Goal: Task Accomplishment & Management: Manage account settings

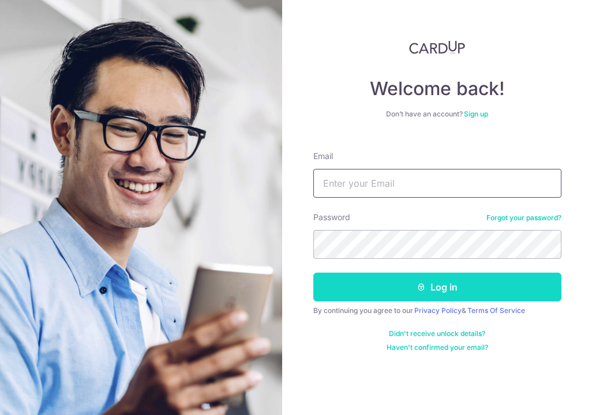
type input "Lijunsiyuan@gmail.com"
click at [430, 293] on button "Log in" at bounding box center [437, 287] width 248 height 29
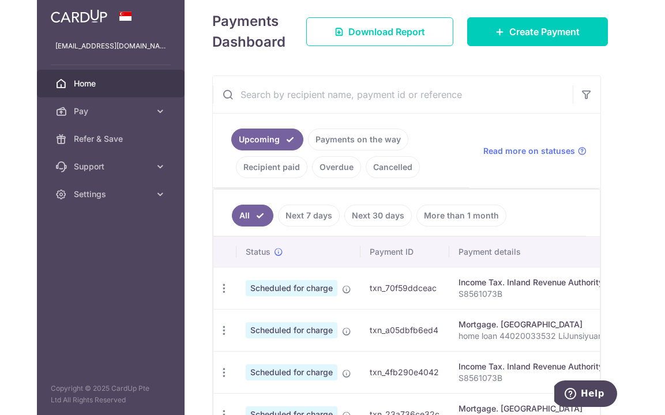
scroll to position [282, 0]
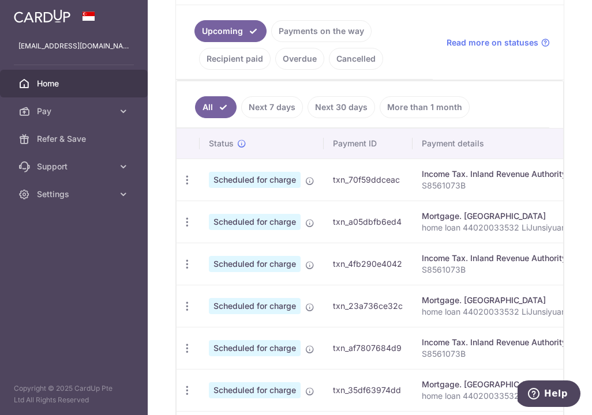
click at [157, 412] on div "× Pause Schedule Pause all future payments in this series Pause just this one p…" at bounding box center [370, 207] width 444 height 415
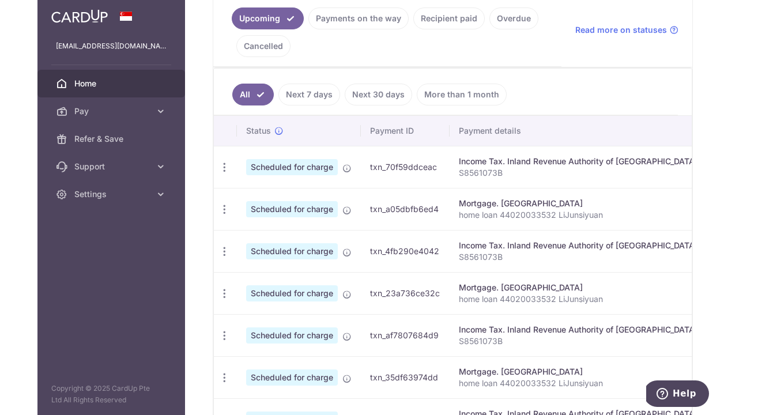
scroll to position [255, 0]
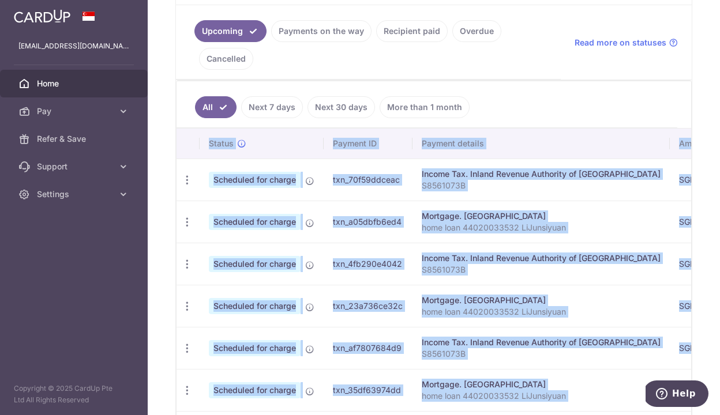
drag, startPoint x: 170, startPoint y: 412, endPoint x: 196, endPoint y: 412, distance: 25.4
click at [196, 412] on div "× Pause Schedule Pause all future payments in this series Pause just this one p…" at bounding box center [434, 207] width 572 height 415
click at [160, 368] on div "× Pause Schedule Pause all future payments in this series Pause just this one p…" at bounding box center [434, 207] width 572 height 415
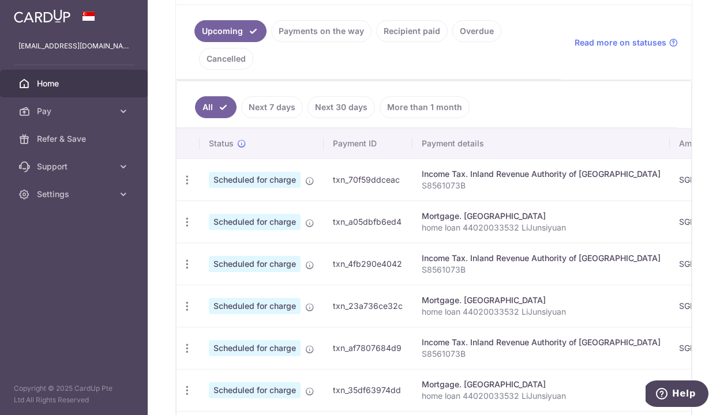
click at [591, 224] on td "SGD 4,500.00" at bounding box center [706, 222] width 73 height 42
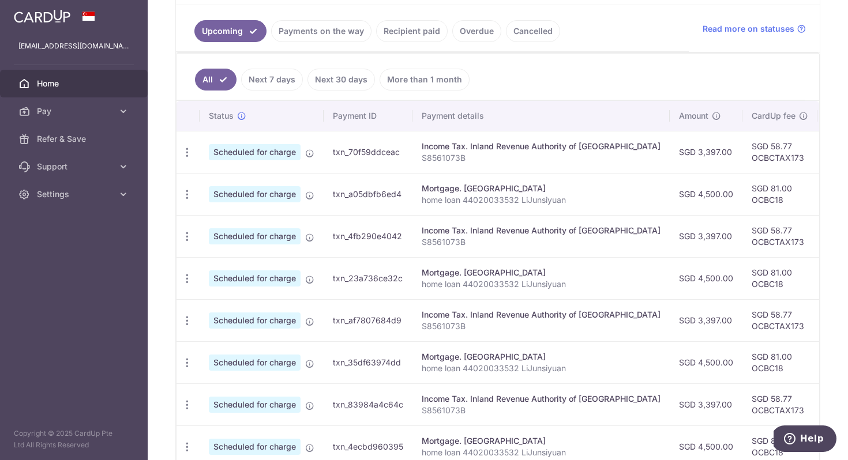
click at [591, 82] on ul "All Next 7 days Next 30 days More than 1 month" at bounding box center [490, 77] width 629 height 47
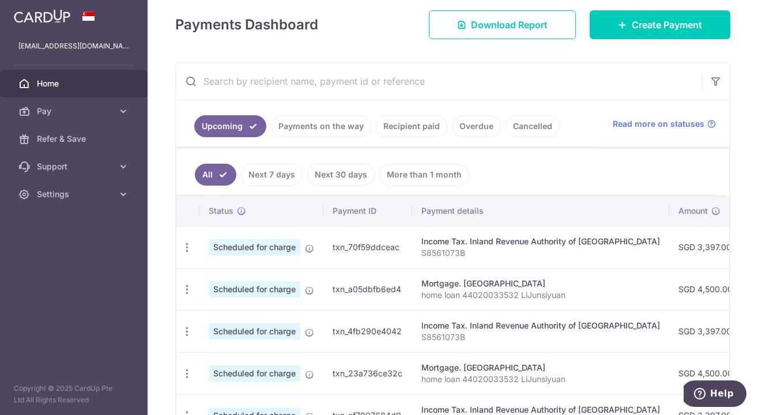
scroll to position [160, 0]
click at [417, 126] on link "Recipient paid" at bounding box center [412, 127] width 72 height 22
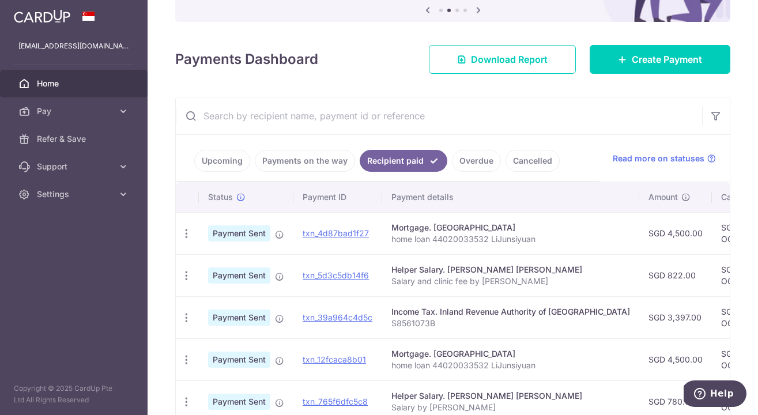
scroll to position [40, 0]
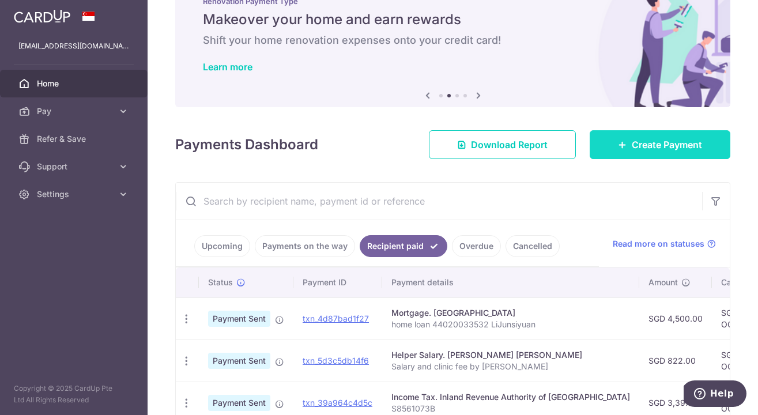
click at [591, 152] on link "Create Payment" at bounding box center [660, 144] width 141 height 29
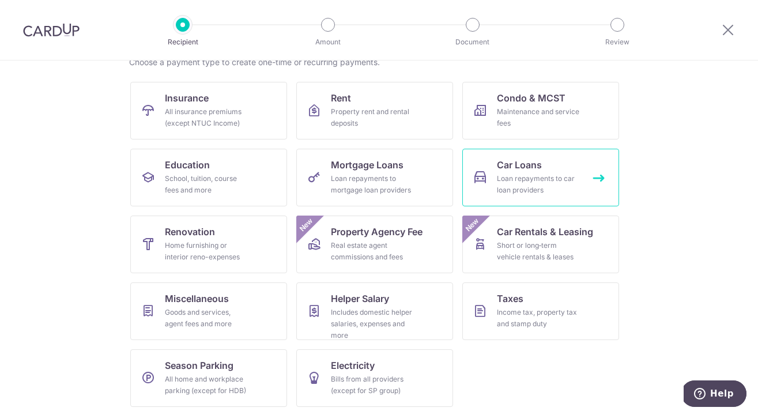
scroll to position [101, 0]
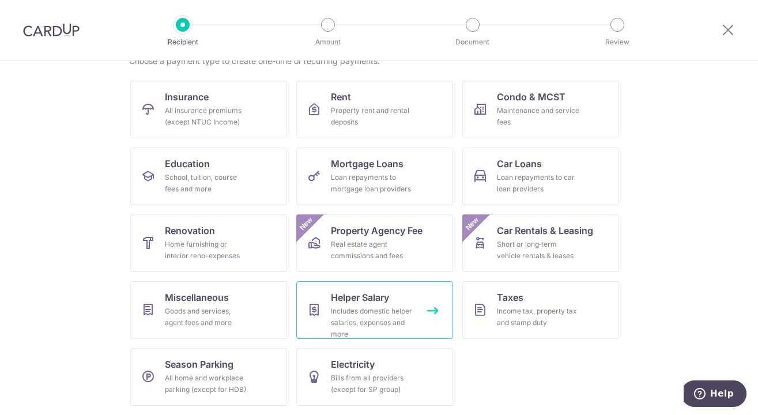
click at [382, 322] on div "Includes domestic helper salaries, expenses and more" at bounding box center [372, 323] width 83 height 35
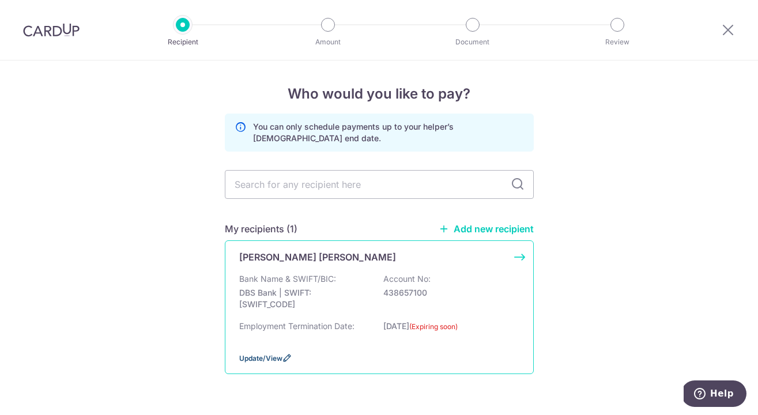
click at [259, 356] on span "Update/View" at bounding box center [260, 358] width 43 height 9
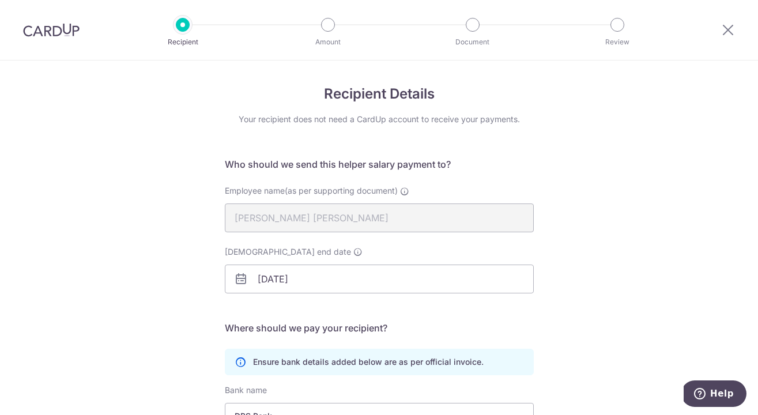
scroll to position [19, 0]
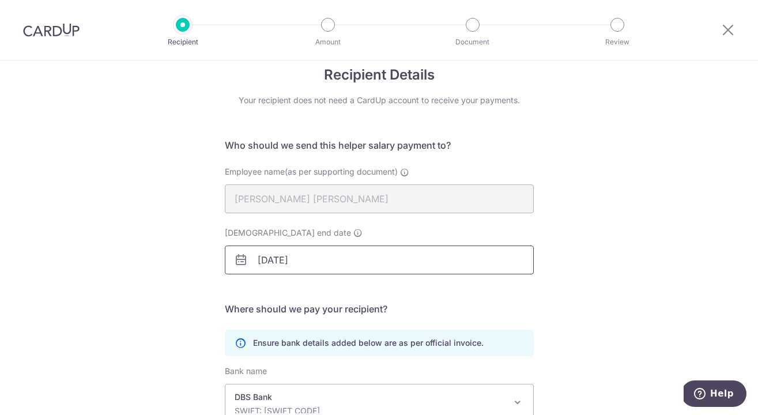
click at [302, 264] on input "18/09/2025" at bounding box center [379, 260] width 309 height 29
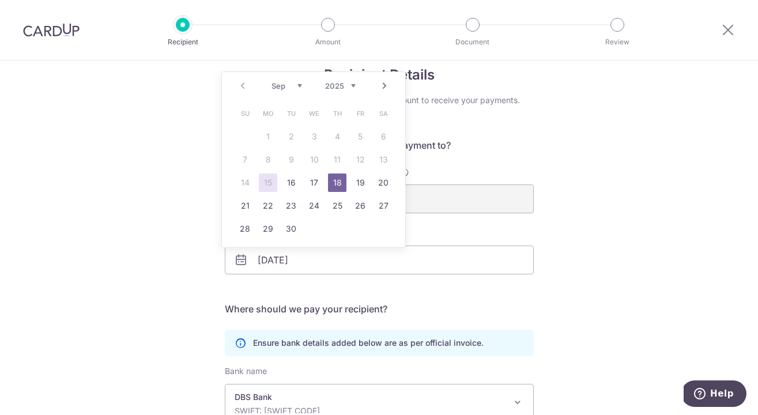
click at [384, 88] on link "Next" at bounding box center [385, 86] width 14 height 14
click at [240, 87] on link "Prev" at bounding box center [243, 86] width 14 height 14
click at [354, 85] on select "2025 2026 2027 2028 2029 2030 2031 2032 2033 2034 2035" at bounding box center [340, 85] width 31 height 9
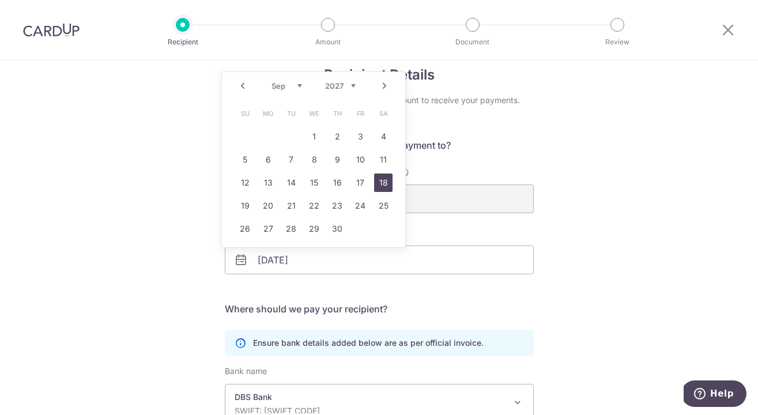
click at [378, 179] on link "18" at bounding box center [383, 183] width 18 height 18
type input "18/09/2027"
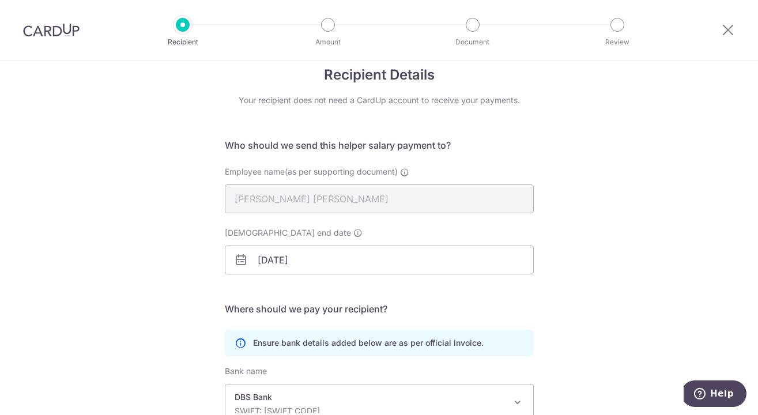
click at [622, 187] on div "Recipient Details Your recipient does not need a CardUp account to receive your…" at bounding box center [379, 308] width 758 height 533
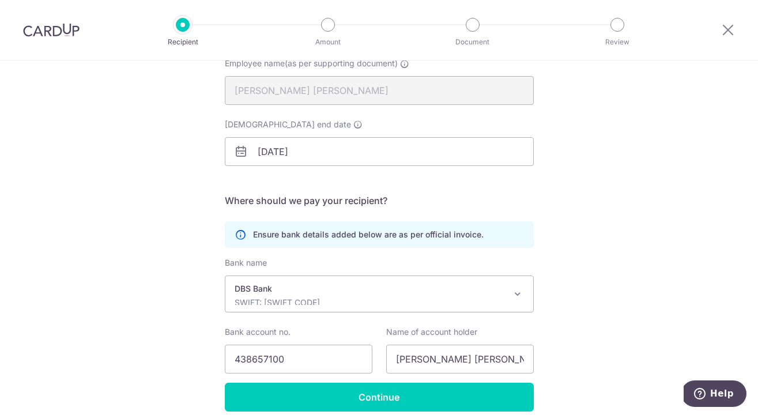
scroll to position [178, 0]
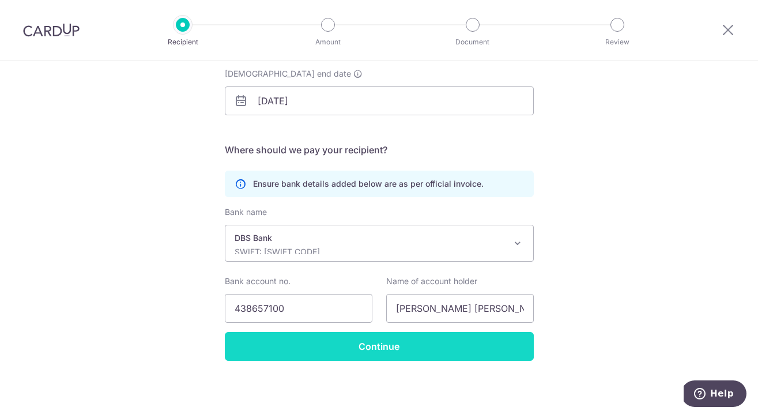
click at [427, 348] on input "Continue" at bounding box center [379, 346] width 309 height 29
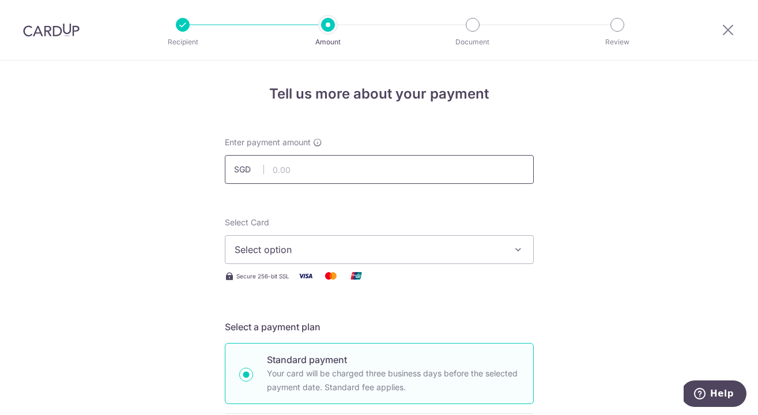
click at [371, 175] on input "text" at bounding box center [379, 169] width 309 height 29
click at [356, 164] on input "text" at bounding box center [379, 169] width 309 height 29
type input "800.00"
click at [518, 251] on icon "button" at bounding box center [519, 250] width 12 height 12
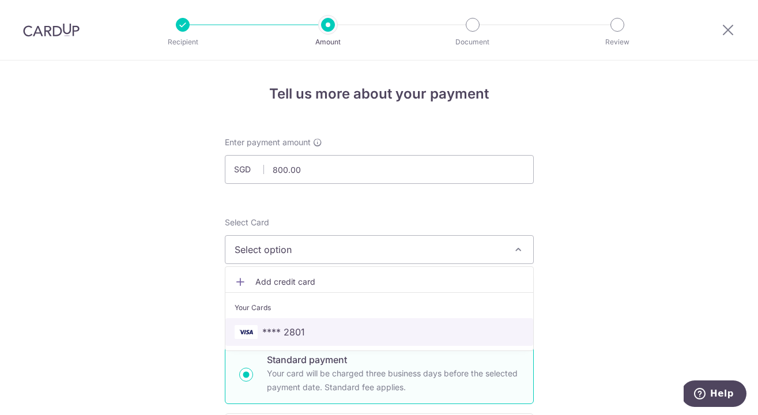
click at [435, 326] on span "**** 2801" at bounding box center [380, 332] width 290 height 14
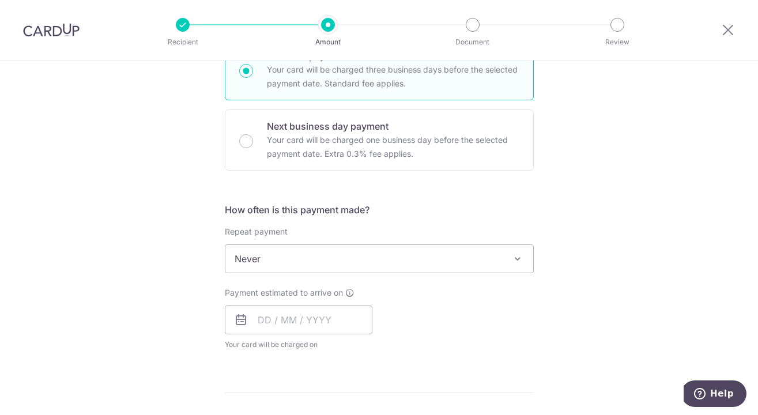
scroll to position [419, 0]
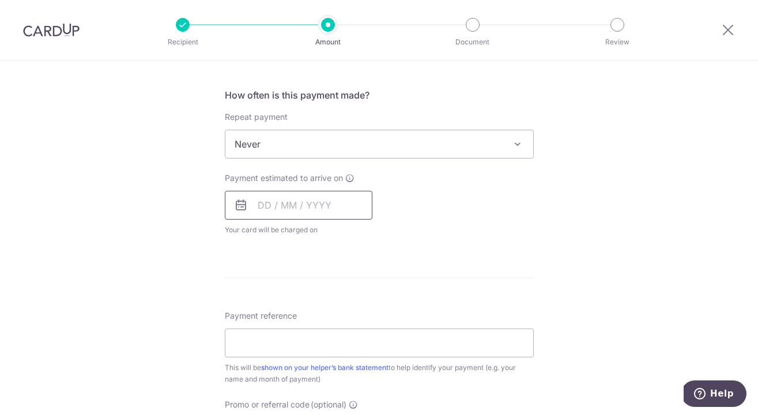
click at [310, 201] on input "text" at bounding box center [299, 205] width 148 height 29
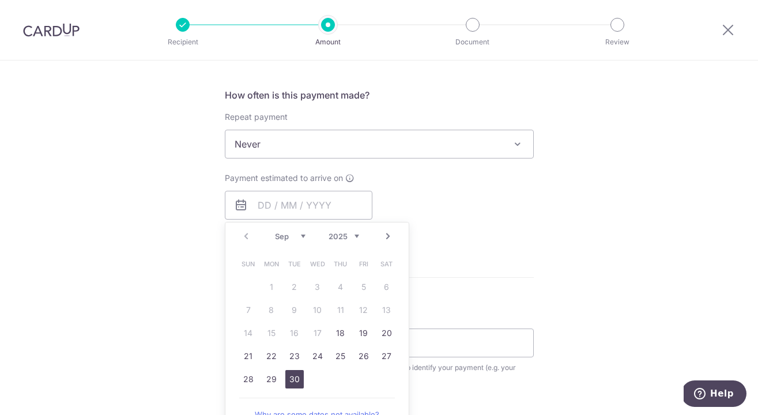
click at [285, 379] on link "30" at bounding box center [294, 379] width 18 height 18
type input "[DATE]"
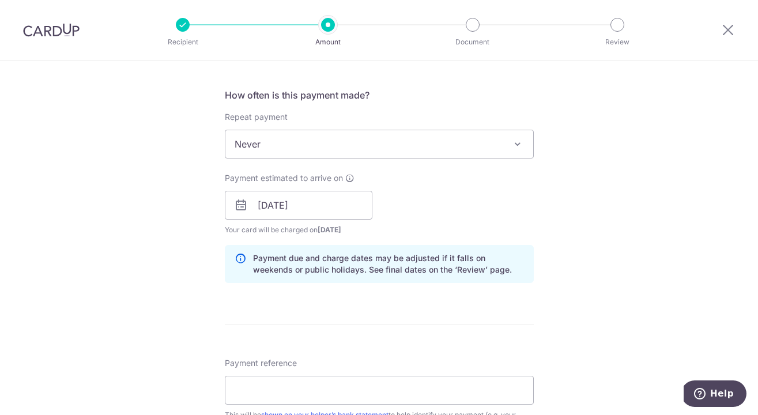
click at [517, 145] on span at bounding box center [518, 144] width 14 height 14
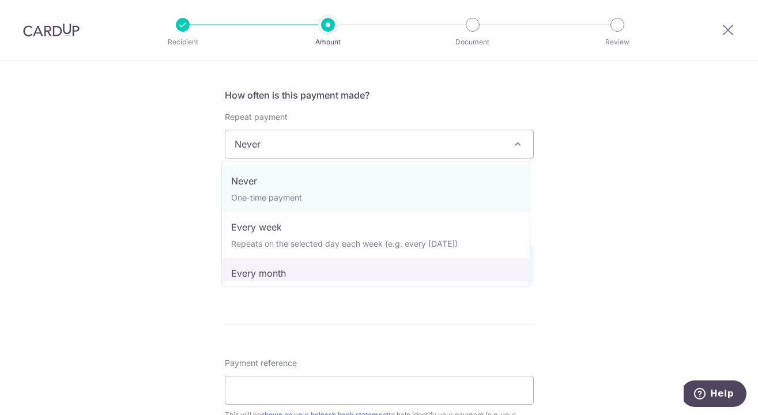
select select "3"
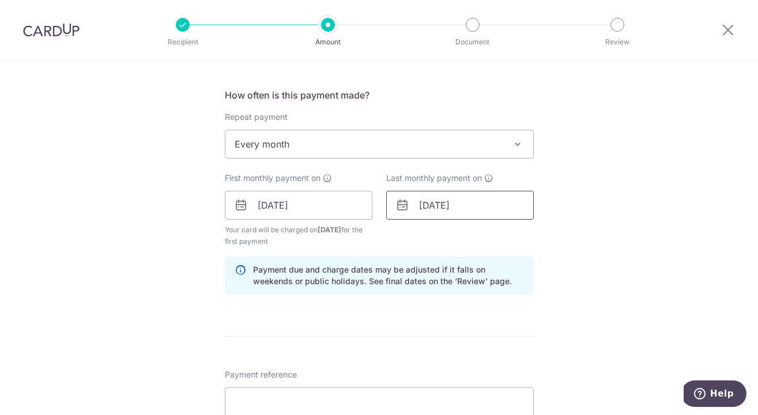
click at [461, 205] on input "18/09/2027" at bounding box center [460, 205] width 148 height 29
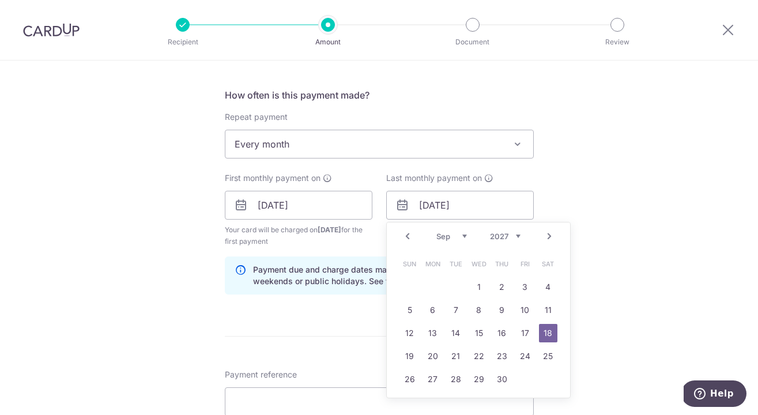
click at [405, 236] on link "Prev" at bounding box center [408, 237] width 14 height 14
click at [433, 383] on link "30" at bounding box center [433, 379] width 18 height 18
type input "30/08/2027"
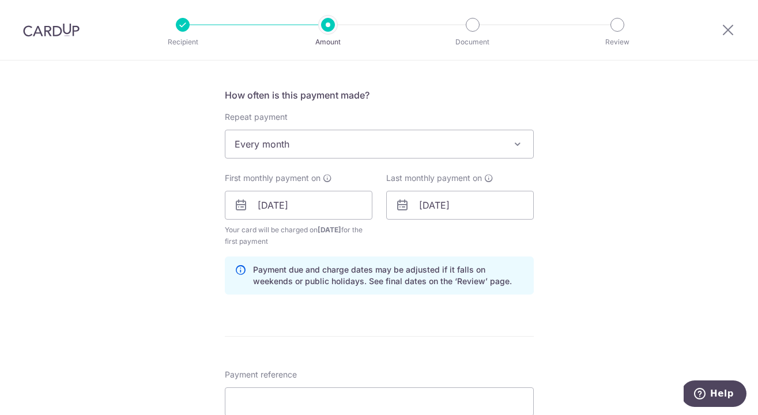
click at [602, 279] on div "Tell us more about your payment Enter payment amount SGD 800.00 800.00 Select C…" at bounding box center [379, 193] width 758 height 1102
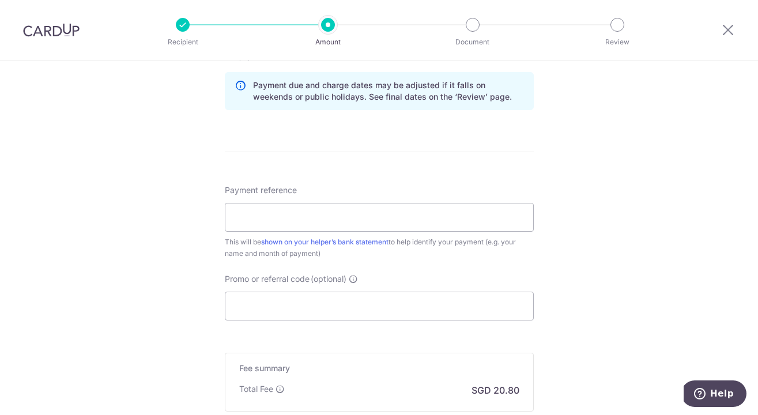
scroll to position [613, 0]
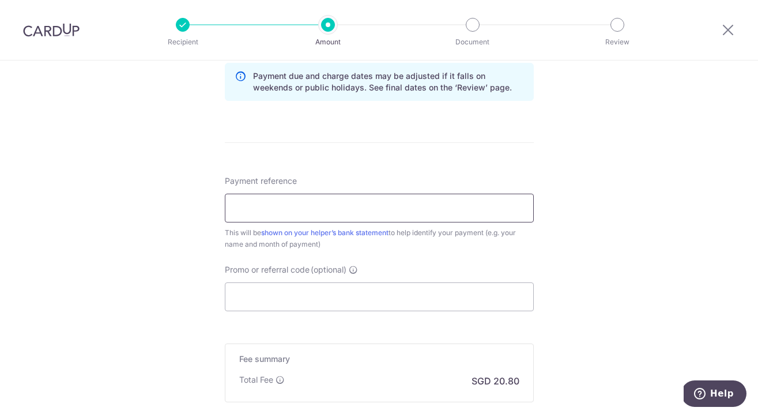
click at [478, 211] on input "Payment reference" at bounding box center [379, 208] width 309 height 29
type input "Salary by [PERSON_NAME]"
click at [288, 209] on input "Salary by [PERSON_NAME]" at bounding box center [379, 208] width 309 height 29
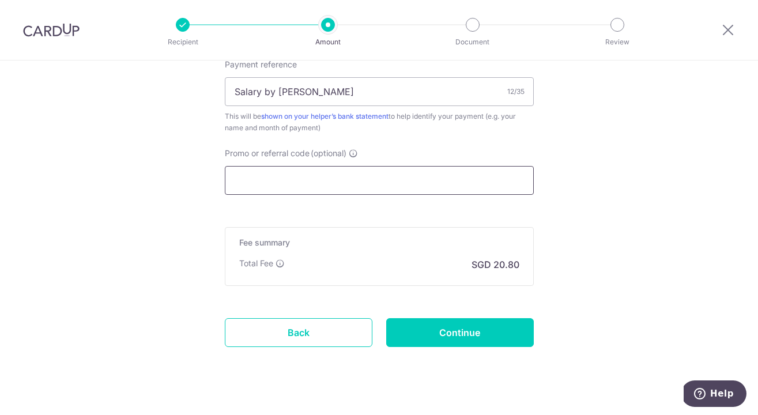
click at [401, 188] on input "Promo or referral code (optional)" at bounding box center [379, 180] width 309 height 29
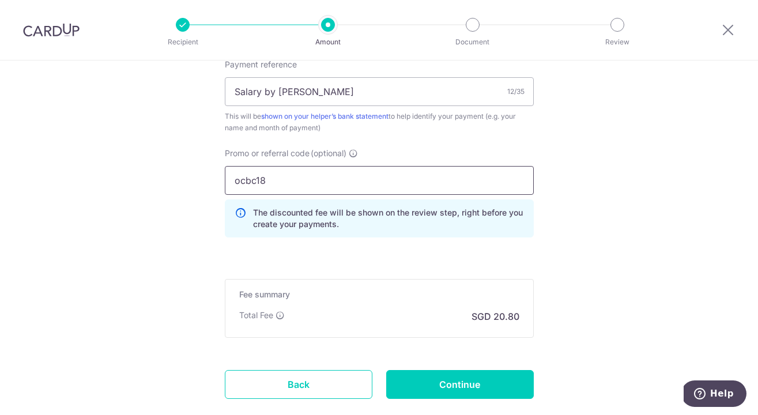
type input "ocbc18"
click at [487, 382] on input "Continue" at bounding box center [460, 384] width 148 height 29
type input "Create Schedule"
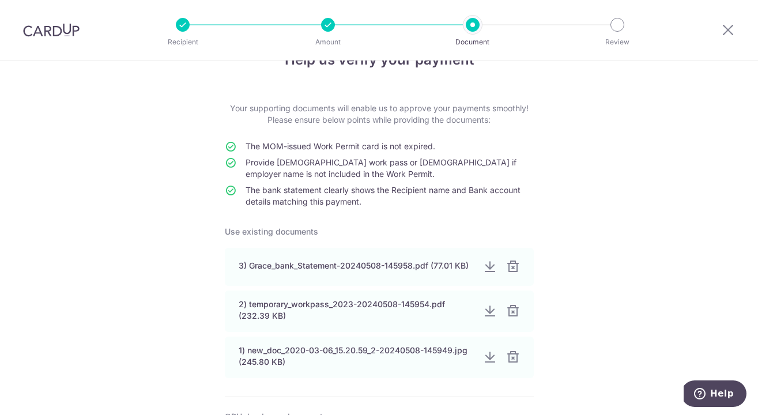
scroll to position [95, 0]
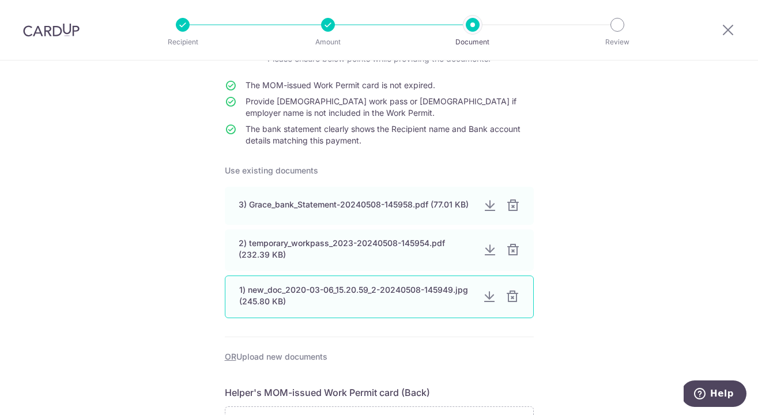
click at [427, 292] on div "1) new_doc_2020-03-06_15.20.59_2-20240508-145949.jpg (245.80 KB)" at bounding box center [356, 295] width 234 height 23
click at [488, 298] on div at bounding box center [490, 297] width 14 height 14
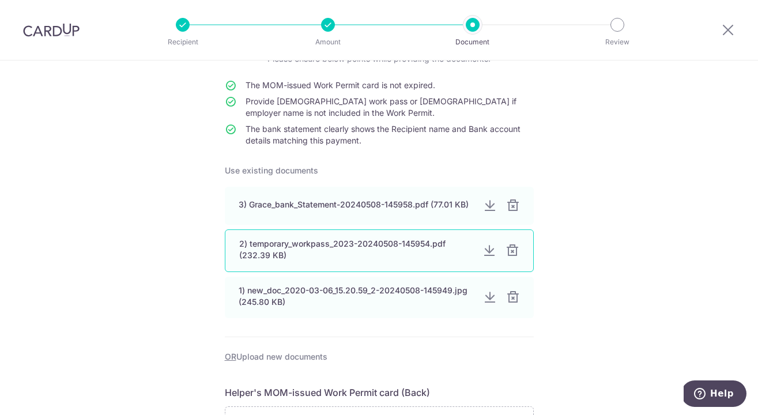
click at [507, 249] on div at bounding box center [513, 251] width 14 height 14
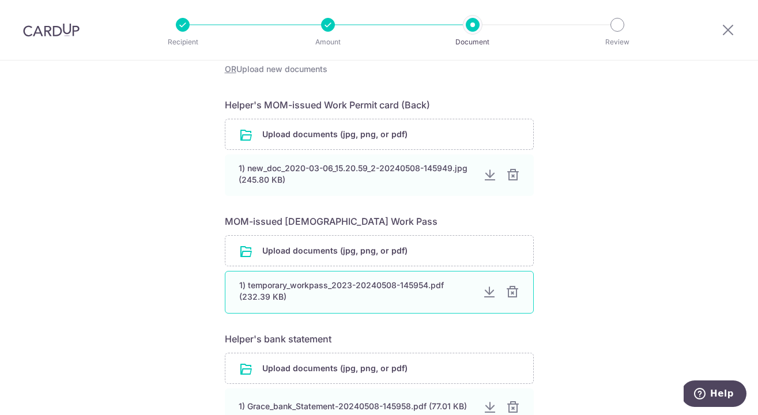
scroll to position [342, 0]
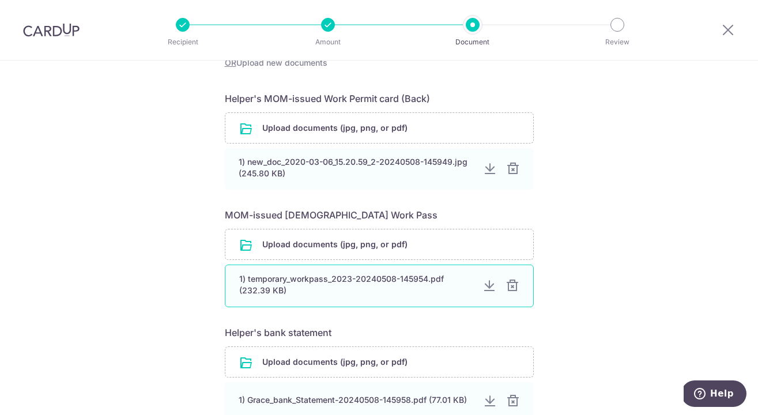
click at [508, 288] on div at bounding box center [513, 286] width 14 height 14
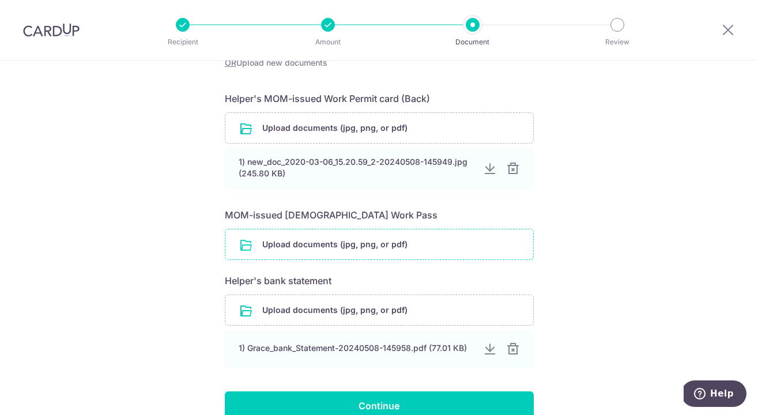
click at [348, 241] on input "file" at bounding box center [380, 245] width 308 height 30
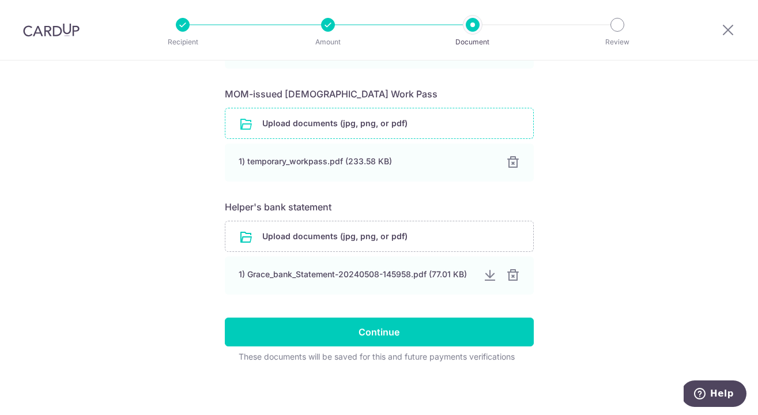
scroll to position [465, 0]
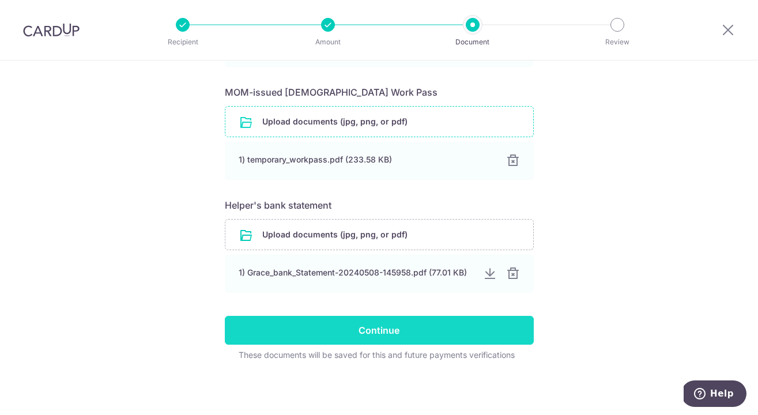
click at [445, 330] on input "Continue" at bounding box center [379, 330] width 309 height 29
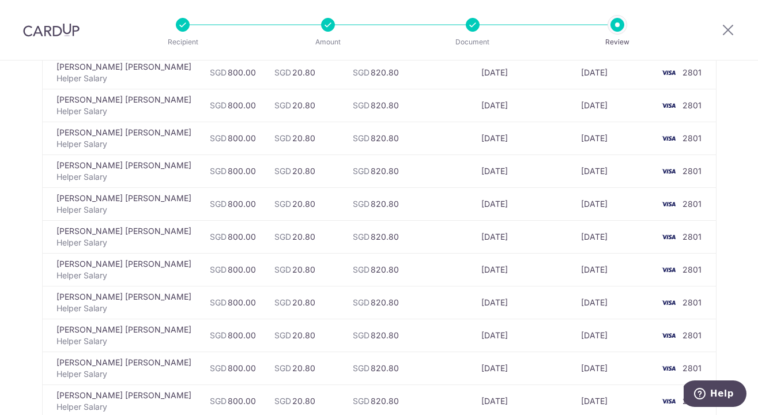
scroll to position [747, 0]
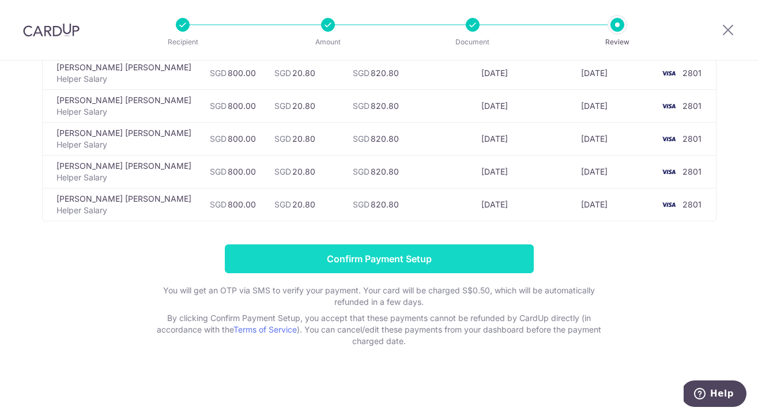
click at [465, 264] on input "Confirm Payment Setup" at bounding box center [379, 259] width 309 height 29
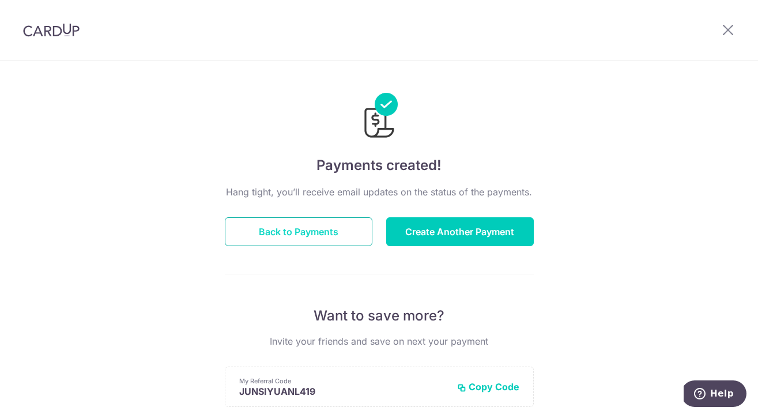
click at [307, 228] on button "Back to Payments" at bounding box center [299, 231] width 148 height 29
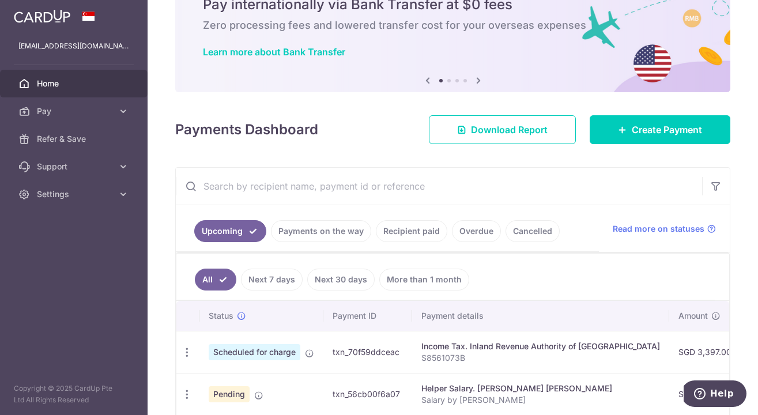
scroll to position [159, 0]
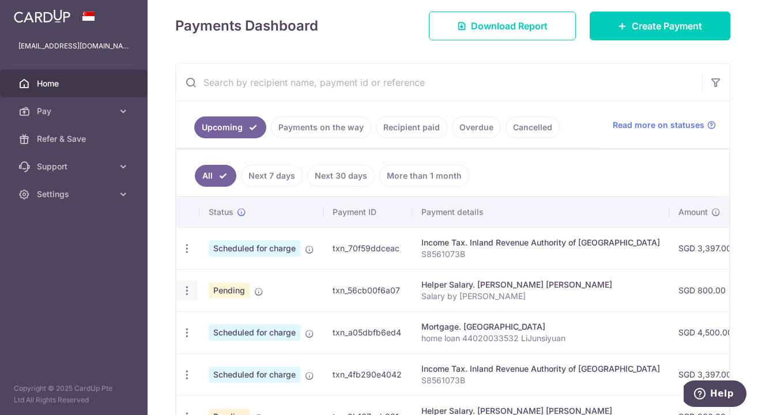
click at [186, 290] on icon "button" at bounding box center [187, 291] width 12 height 12
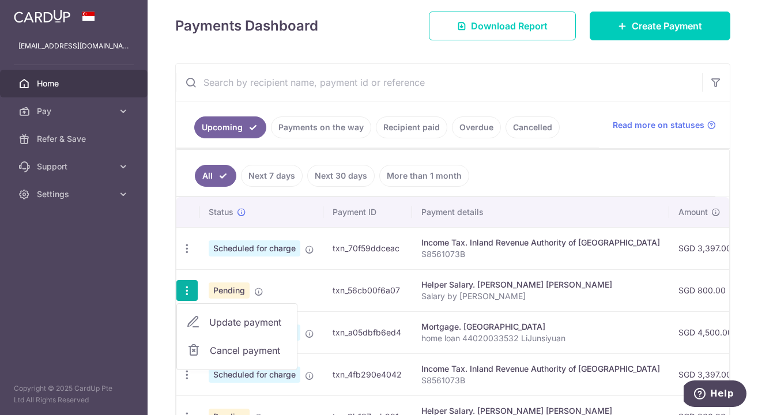
click at [236, 321] on span "Update payment" at bounding box center [248, 322] width 78 height 14
radio input "true"
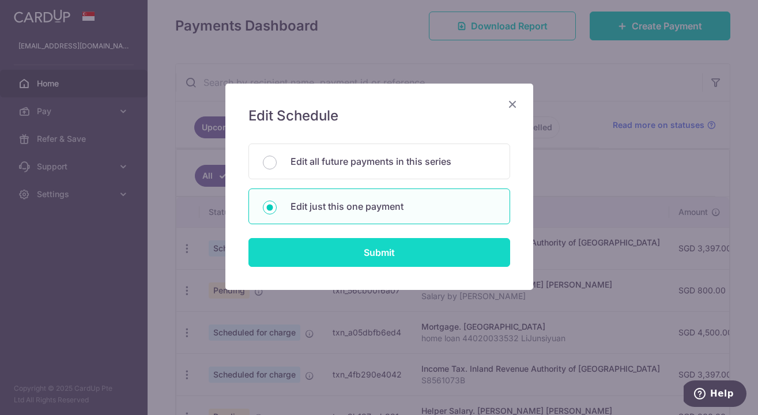
click at [340, 253] on input "Submit" at bounding box center [380, 252] width 262 height 29
radio input "true"
type input "800.00"
type input "[DATE]"
type input "Salary by [PERSON_NAME]"
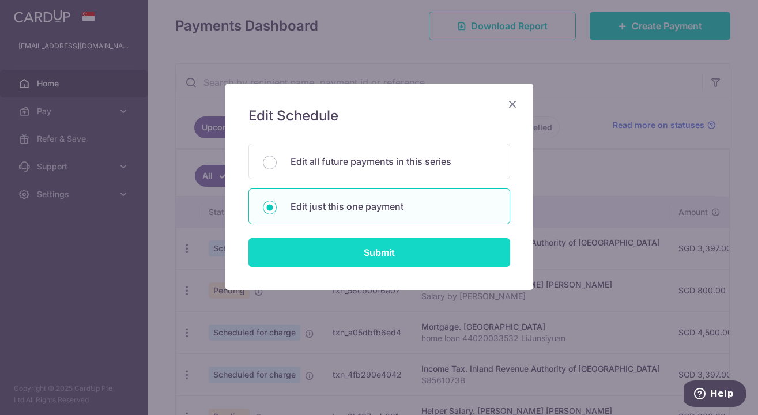
type input "OCBC18"
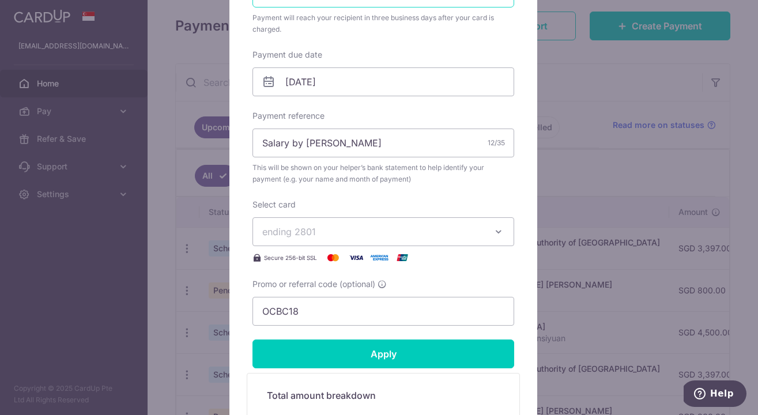
scroll to position [63, 0]
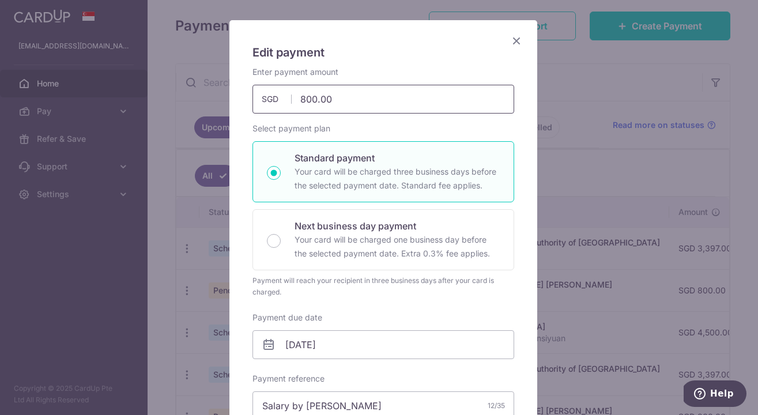
drag, startPoint x: 314, startPoint y: 97, endPoint x: 275, endPoint y: 100, distance: 39.3
click at [275, 100] on div "800.00 800.00 SGD" at bounding box center [384, 99] width 262 height 29
drag, startPoint x: 367, startPoint y: 93, endPoint x: 264, endPoint y: 97, distance: 103.9
click at [264, 97] on div "800.00 800.00 SGD" at bounding box center [384, 99] width 262 height 29
type input "790.00"
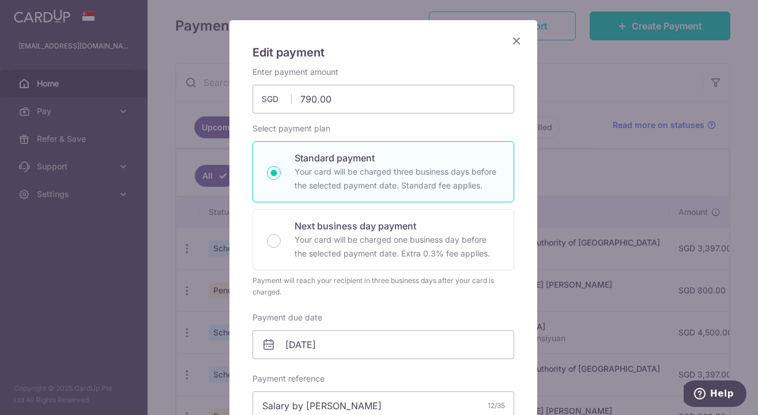
click at [494, 125] on div "Select payment plan Standard payment Your card will be charged three business d…" at bounding box center [384, 210] width 262 height 175
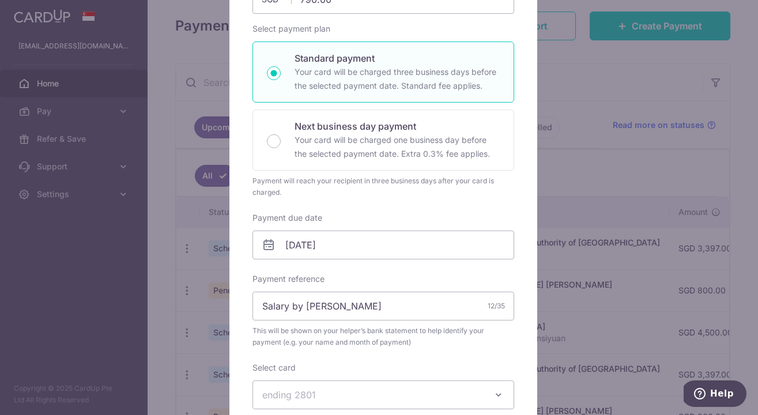
scroll to position [250, 0]
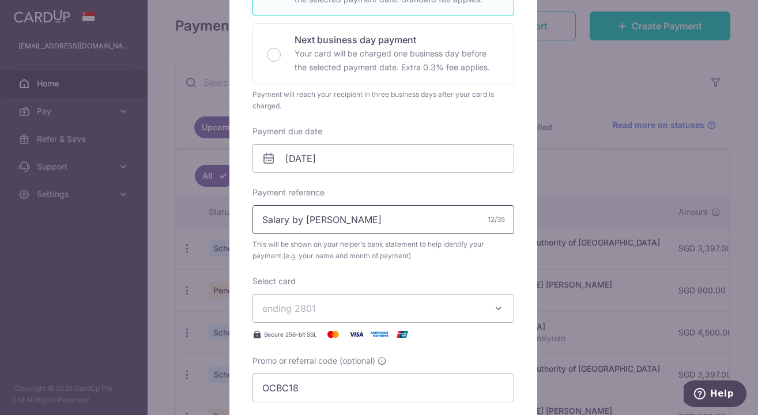
click at [288, 219] on input "Salary by [PERSON_NAME]" at bounding box center [384, 219] width 262 height 29
click at [301, 221] on input "Salary (half old half new) by Li" at bounding box center [384, 219] width 262 height 29
click at [316, 222] on input "Salary (old half new) by Li" at bounding box center [384, 219] width 262 height 29
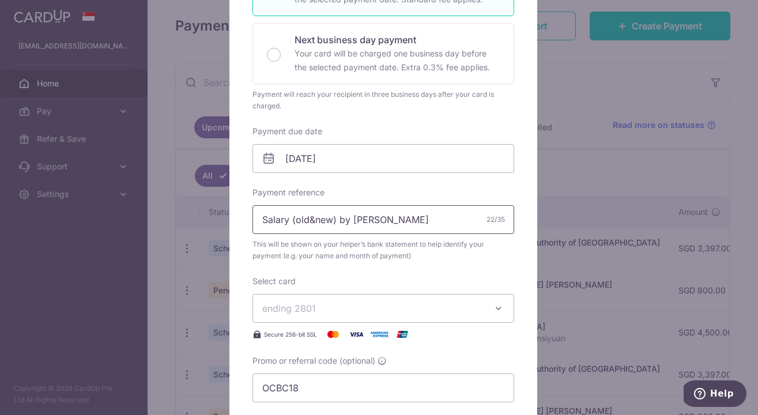
click at [327, 219] on input "Salary (old&new) by Li" at bounding box center [384, 219] width 262 height 29
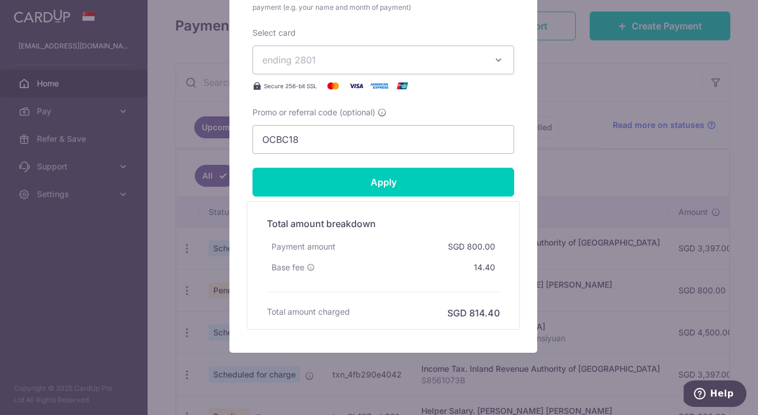
scroll to position [496, 0]
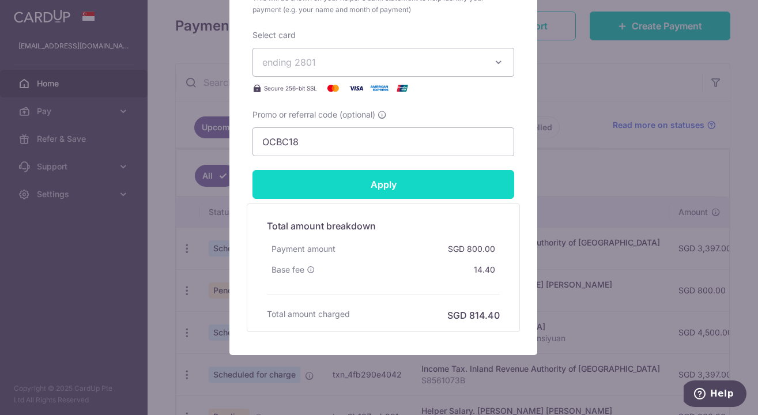
click at [463, 190] on input "Apply" at bounding box center [384, 184] width 262 height 29
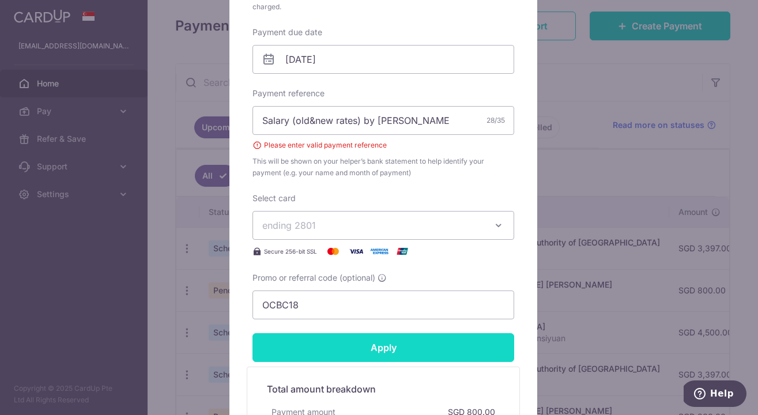
scroll to position [291, 0]
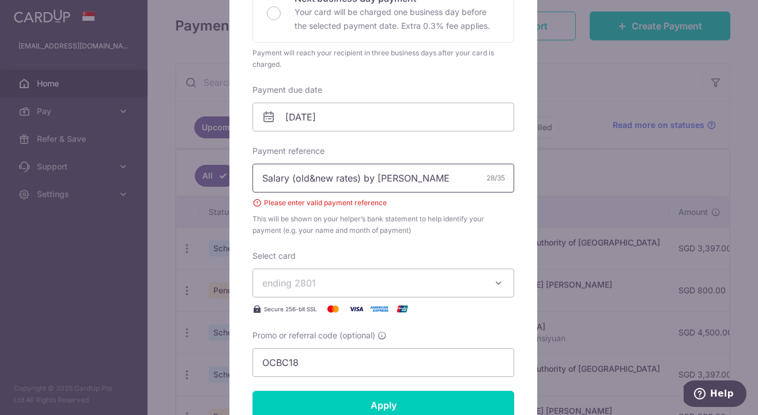
click at [311, 179] on input "Salary (old&new rates) by Li" at bounding box center [384, 178] width 262 height 29
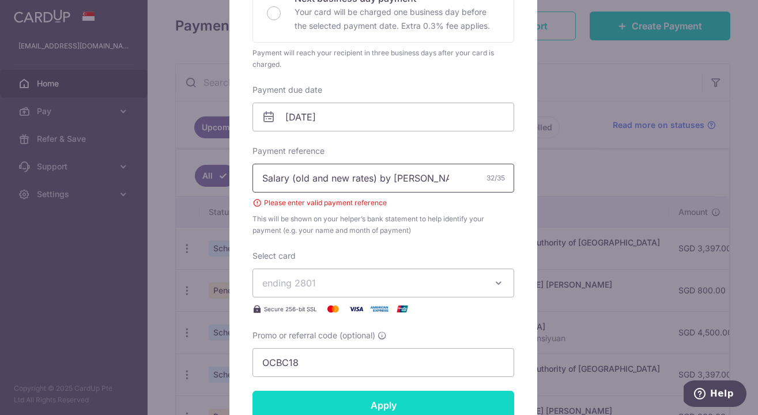
type input "Salary (old and new rates) by [PERSON_NAME]"
click at [399, 405] on input "Apply" at bounding box center [384, 405] width 262 height 29
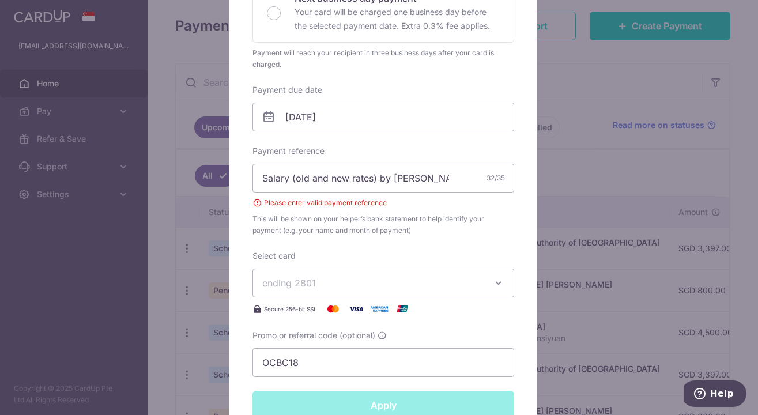
type input "Successfully Applied"
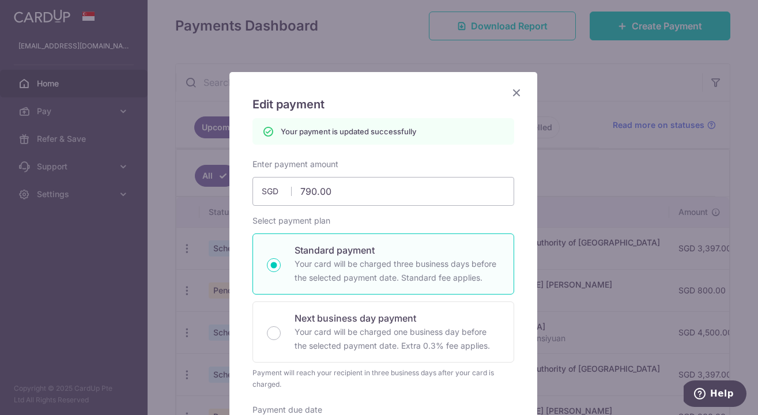
scroll to position [0, 0]
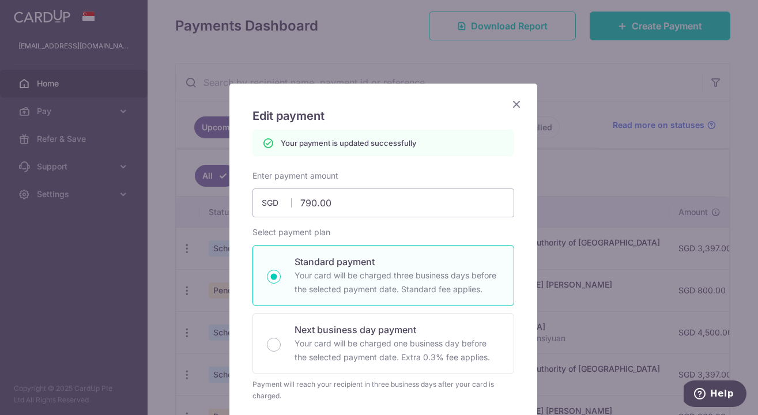
click at [511, 100] on icon "Close" at bounding box center [517, 104] width 14 height 14
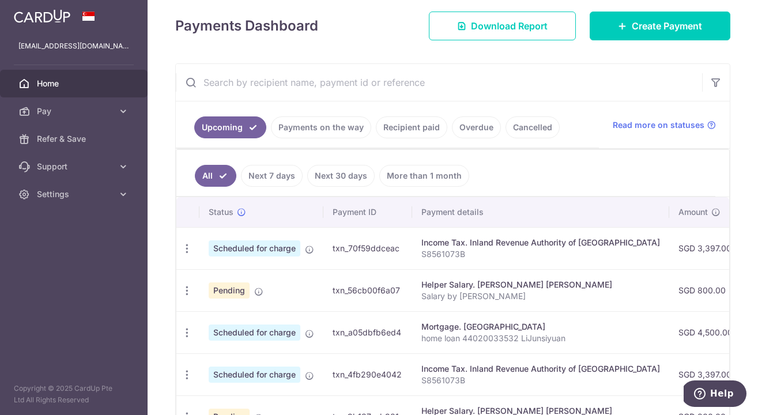
scroll to position [206, 0]
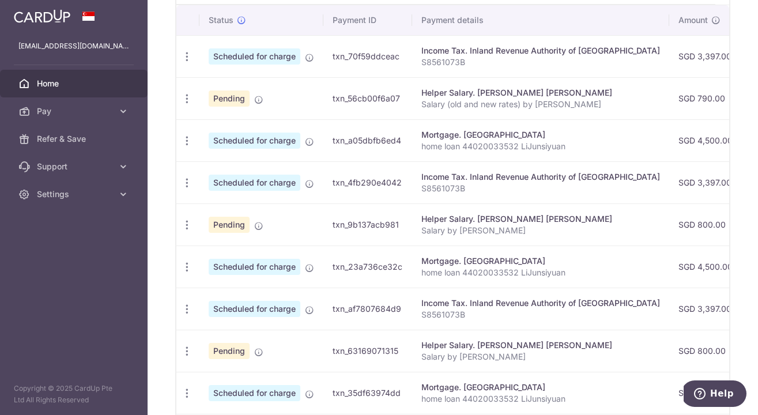
scroll to position [75, 0]
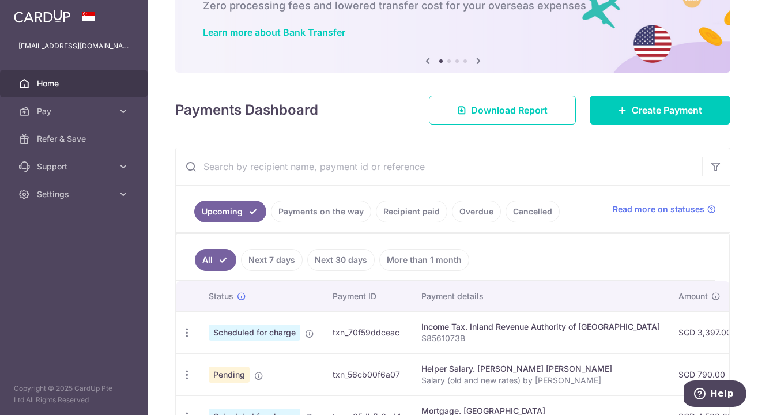
click at [424, 257] on link "More than 1 month" at bounding box center [425, 260] width 90 height 22
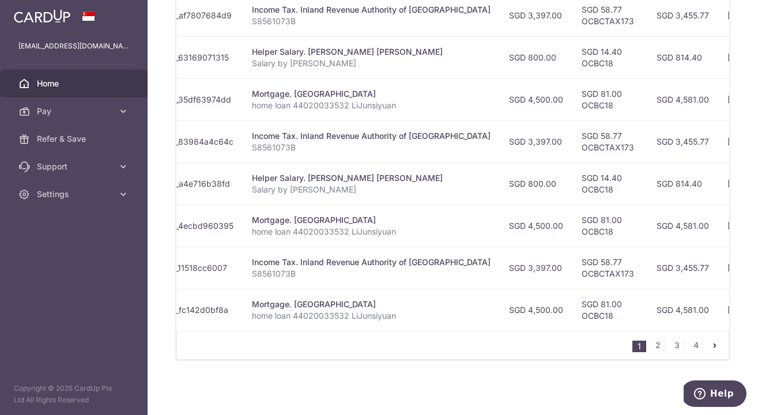
scroll to position [0, 215]
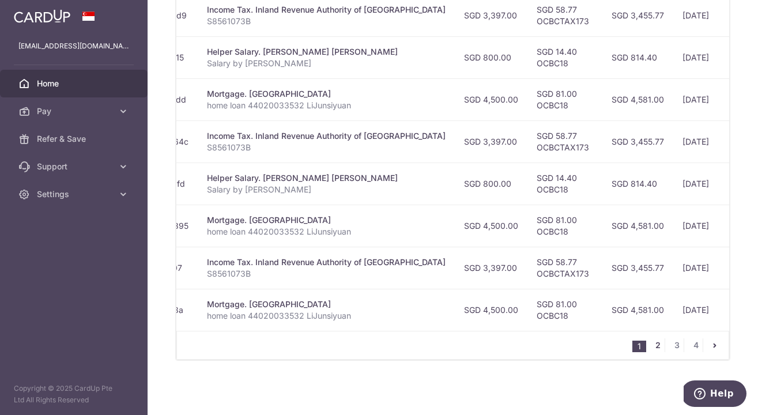
click at [656, 346] on link "2" at bounding box center [658, 346] width 14 height 14
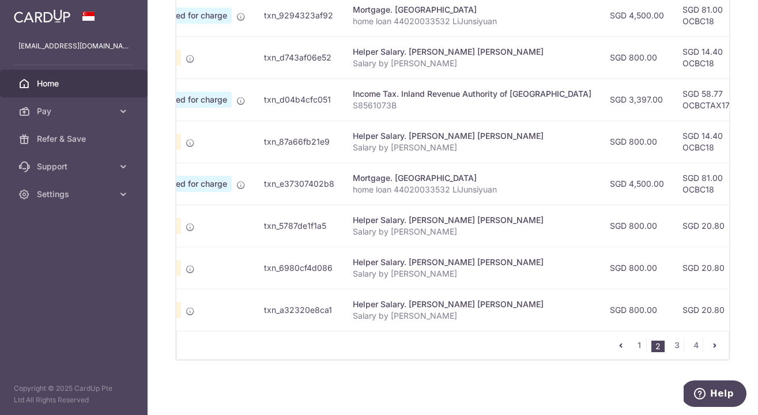
scroll to position [0, 0]
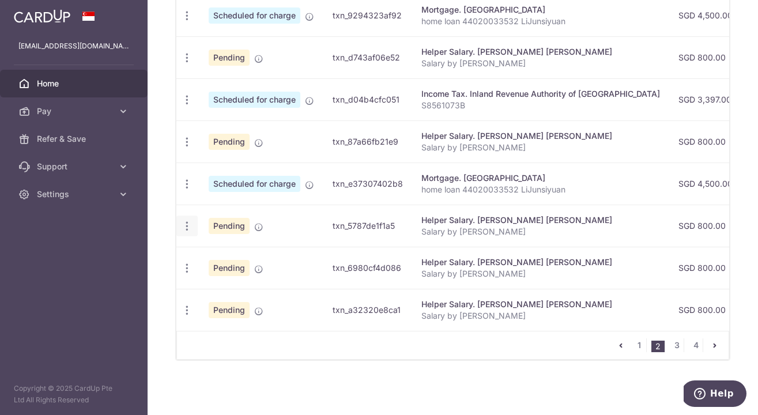
click at [187, 221] on icon "button" at bounding box center [187, 226] width 12 height 12
click at [232, 281] on span "Cancel payment" at bounding box center [248, 286] width 77 height 14
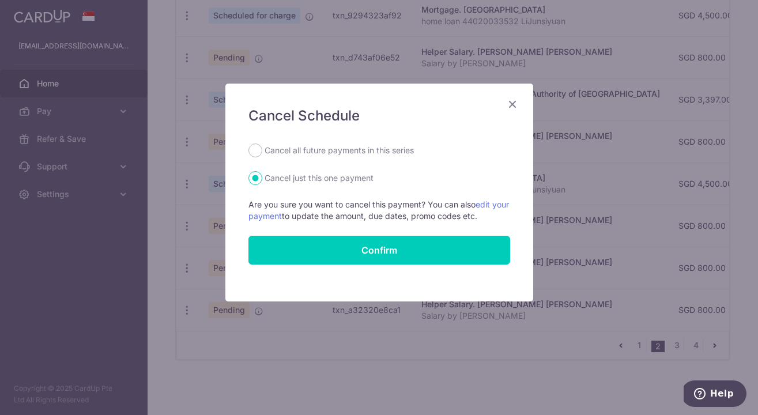
click at [394, 152] on label "Cancel all future payments in this series" at bounding box center [339, 151] width 149 height 14
click at [262, 152] on input "Cancel all future payments in this series" at bounding box center [256, 151] width 14 height 14
radio input "true"
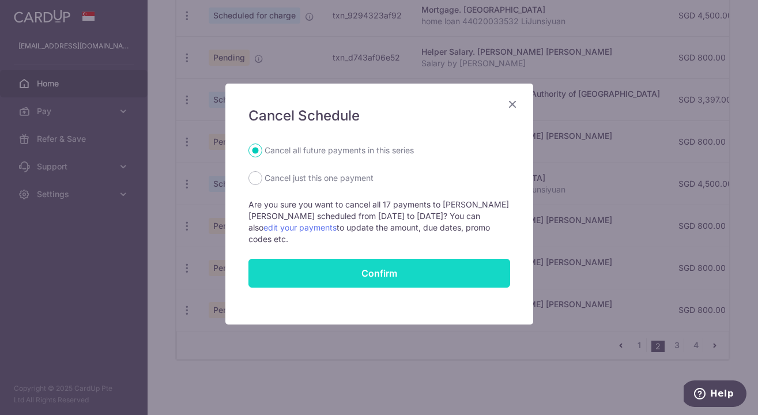
click at [426, 283] on button "Confirm" at bounding box center [380, 273] width 262 height 29
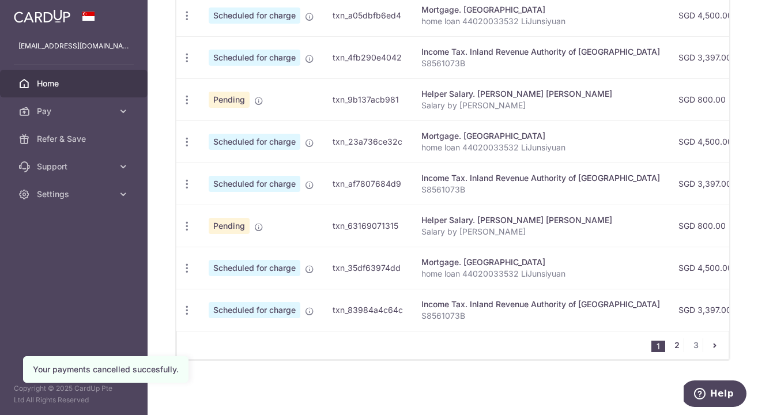
click at [671, 344] on link "2" at bounding box center [677, 346] width 14 height 14
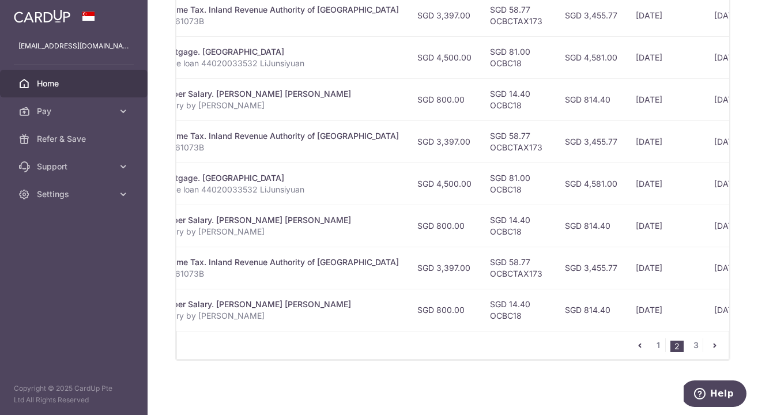
scroll to position [0, 264]
click at [689, 347] on link "3" at bounding box center [696, 346] width 14 height 14
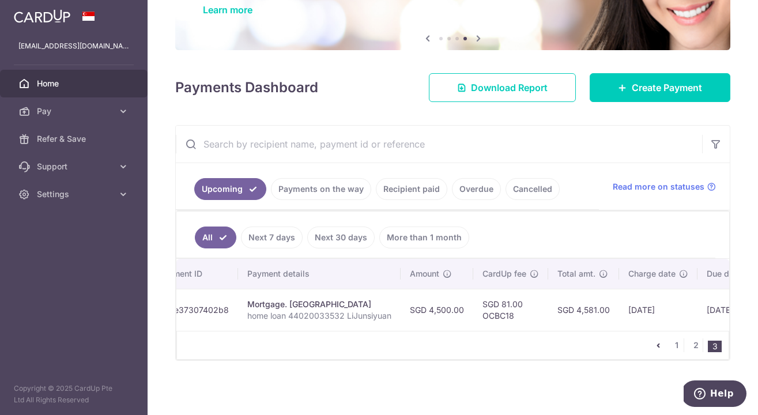
scroll to position [97, 0]
